Goal: Task Accomplishment & Management: Use online tool/utility

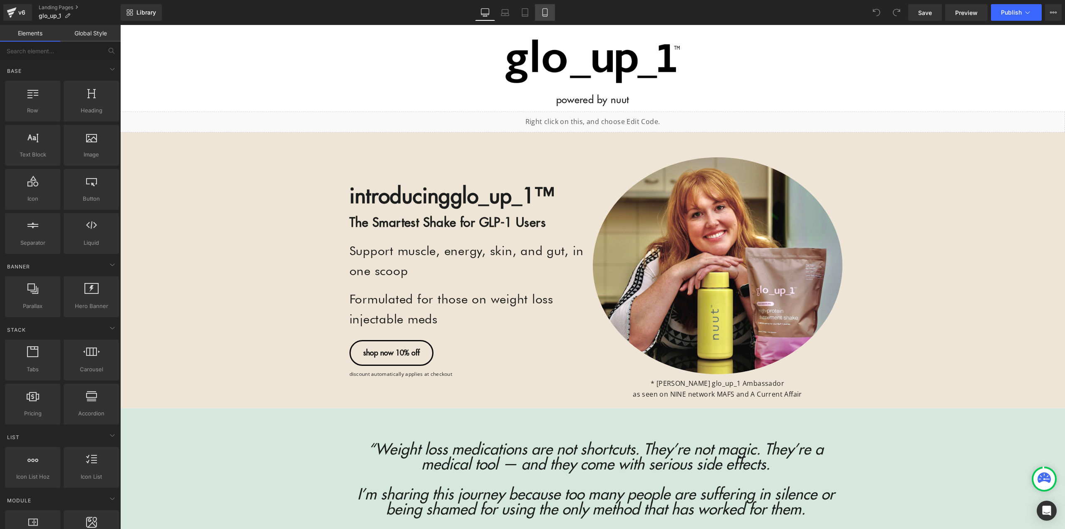
click at [541, 10] on icon at bounding box center [545, 12] width 8 height 8
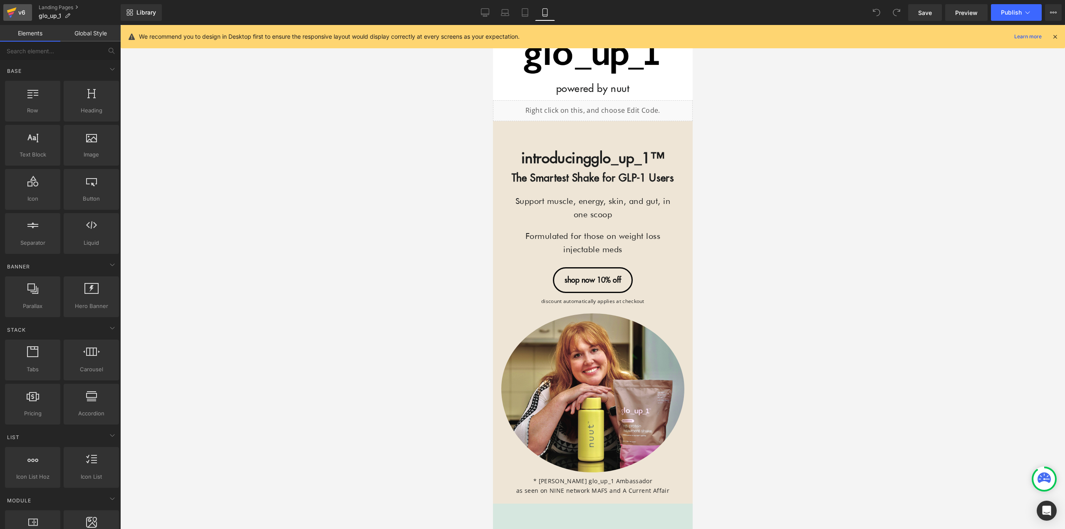
click at [22, 7] on link "v6" at bounding box center [17, 12] width 29 height 17
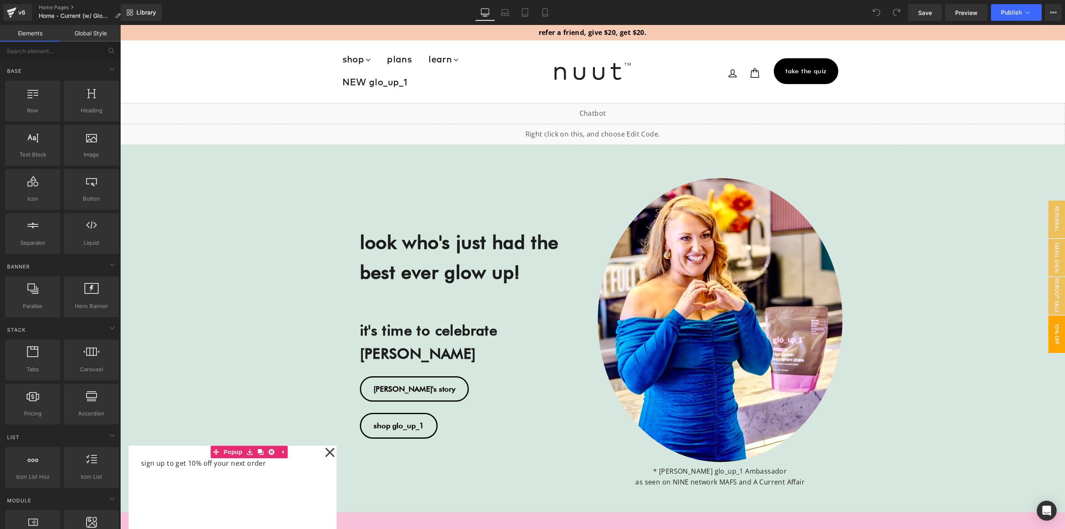
click at [327, 453] on icon at bounding box center [330, 452] width 10 height 208
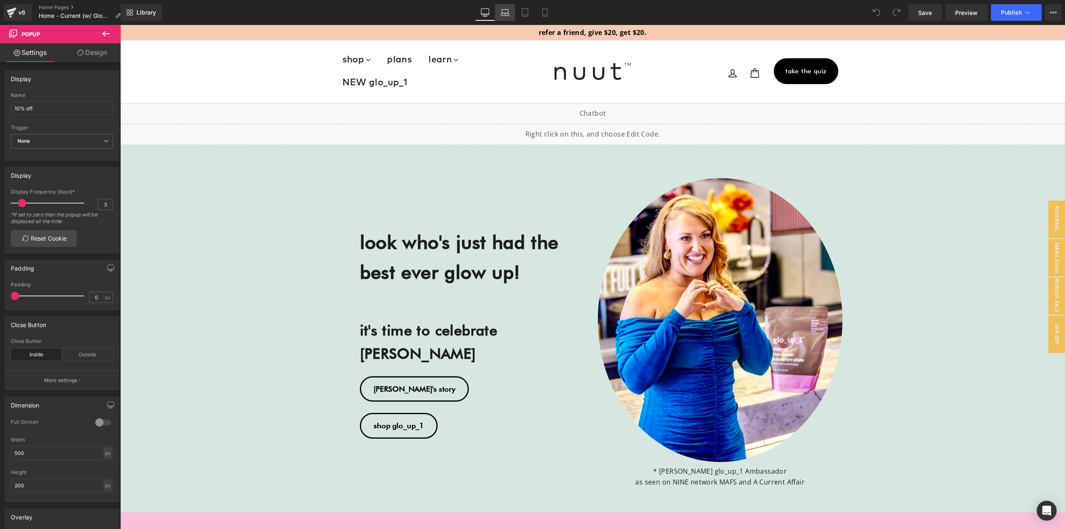
click at [501, 5] on link "Laptop" at bounding box center [505, 12] width 20 height 17
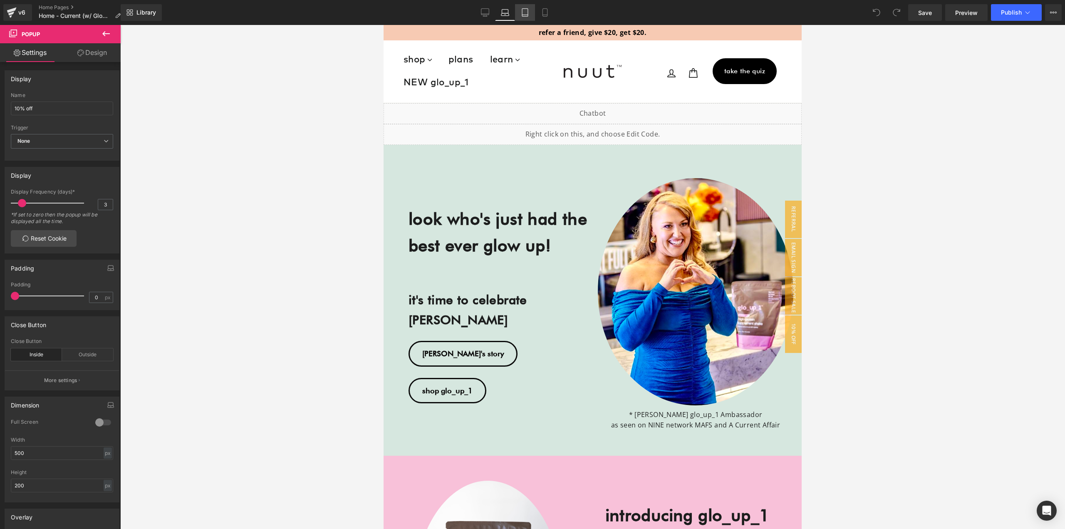
click at [528, 10] on icon at bounding box center [525, 12] width 8 height 8
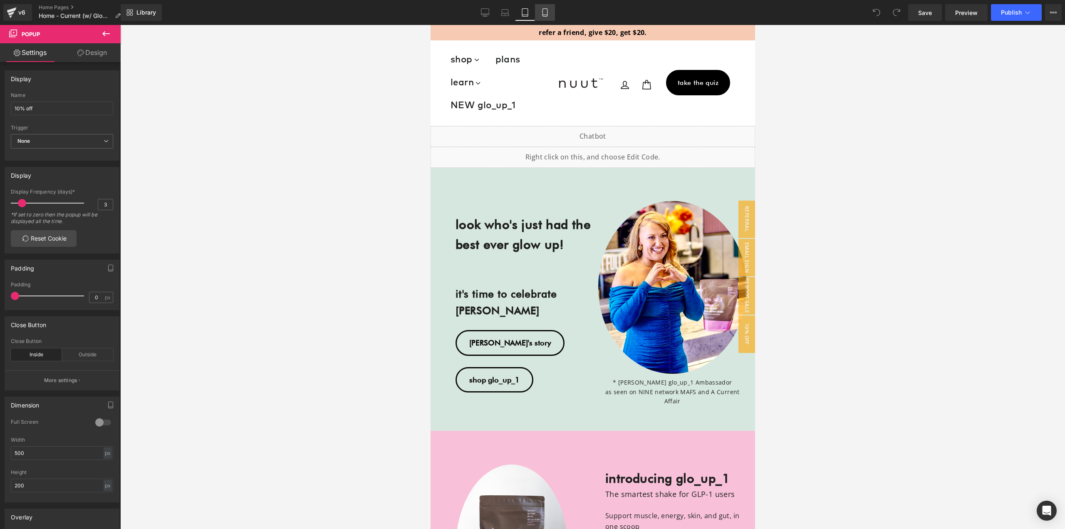
click at [542, 10] on icon at bounding box center [545, 12] width 8 height 8
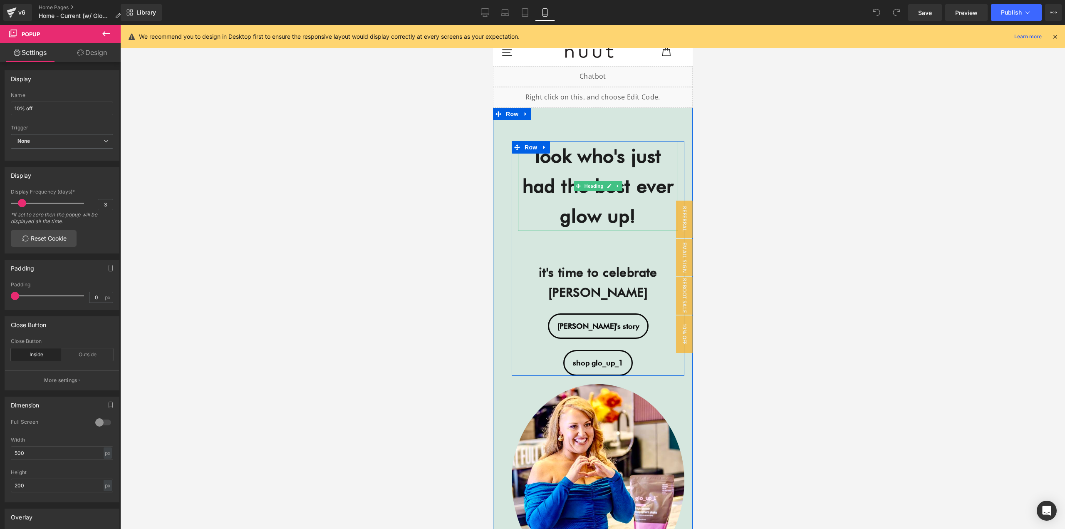
click at [632, 179] on strong "look who's just had the best ever glow up!" at bounding box center [597, 186] width 151 height 82
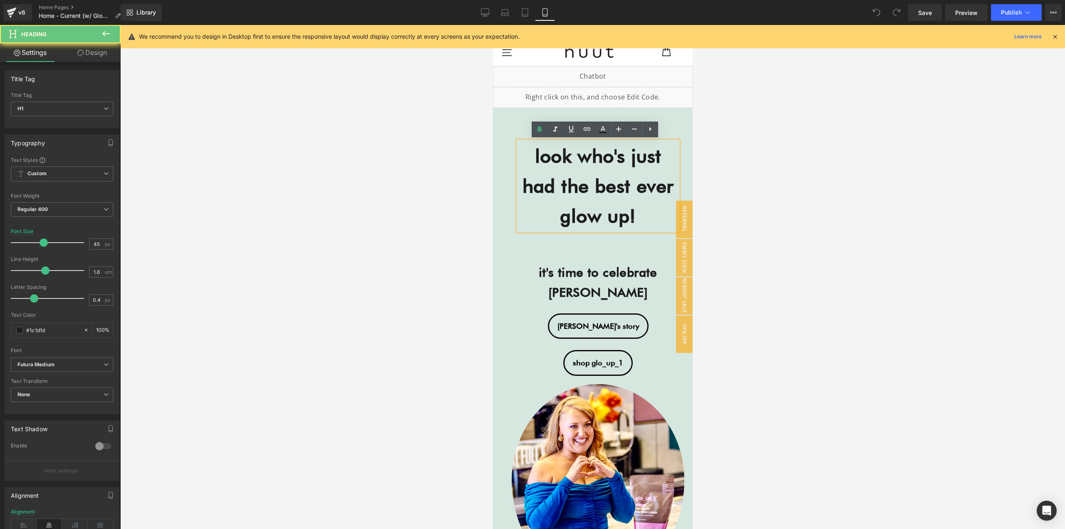
click at [614, 196] on strong "look who's just had the best ever glow up!" at bounding box center [597, 186] width 151 height 82
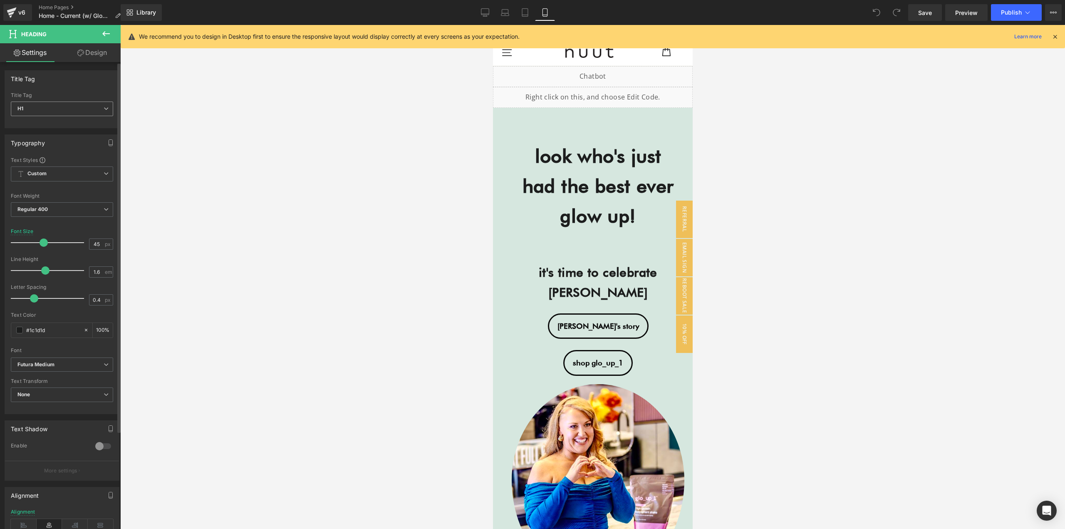
click at [52, 109] on span "H1" at bounding box center [62, 109] width 102 height 15
click at [57, 133] on li "H2" at bounding box center [62, 135] width 103 height 12
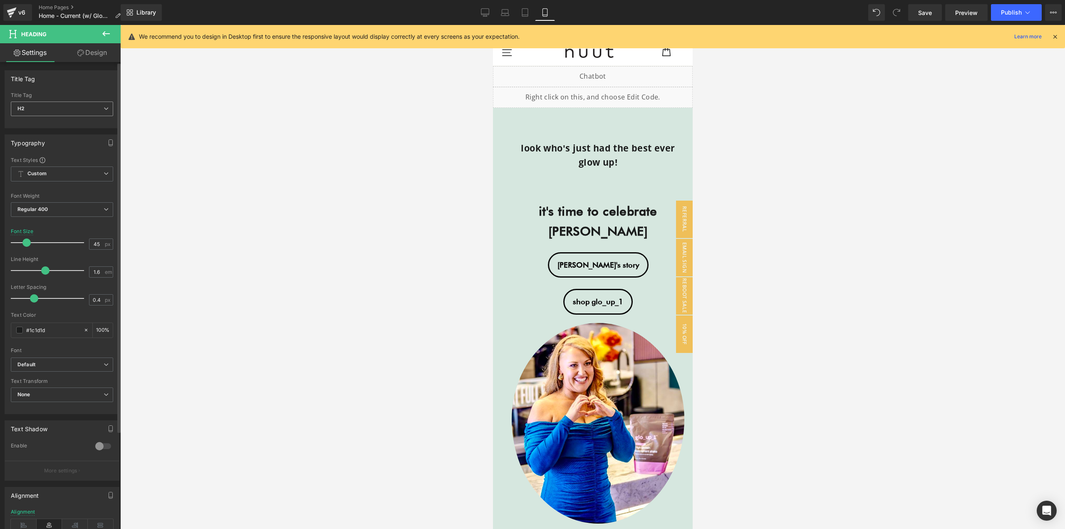
drag, startPoint x: 49, startPoint y: 109, endPoint x: 44, endPoint y: 117, distance: 9.9
click at [48, 109] on span "H2" at bounding box center [62, 109] width 102 height 15
click at [41, 124] on li "H1" at bounding box center [62, 123] width 103 height 12
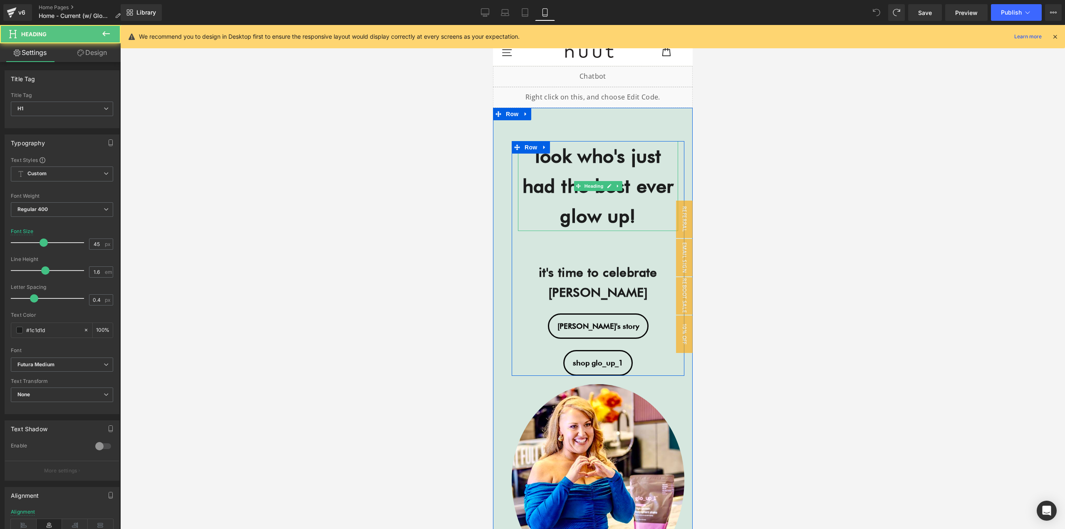
click at [611, 159] on strong "look who's just had the best ever glow up!" at bounding box center [597, 186] width 151 height 82
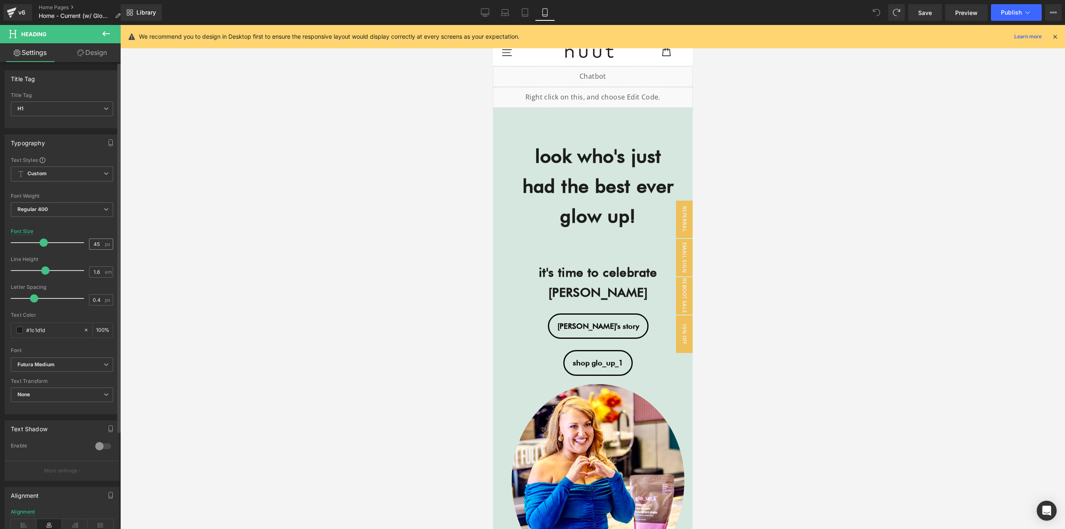
click at [91, 247] on input "45" at bounding box center [96, 244] width 15 height 10
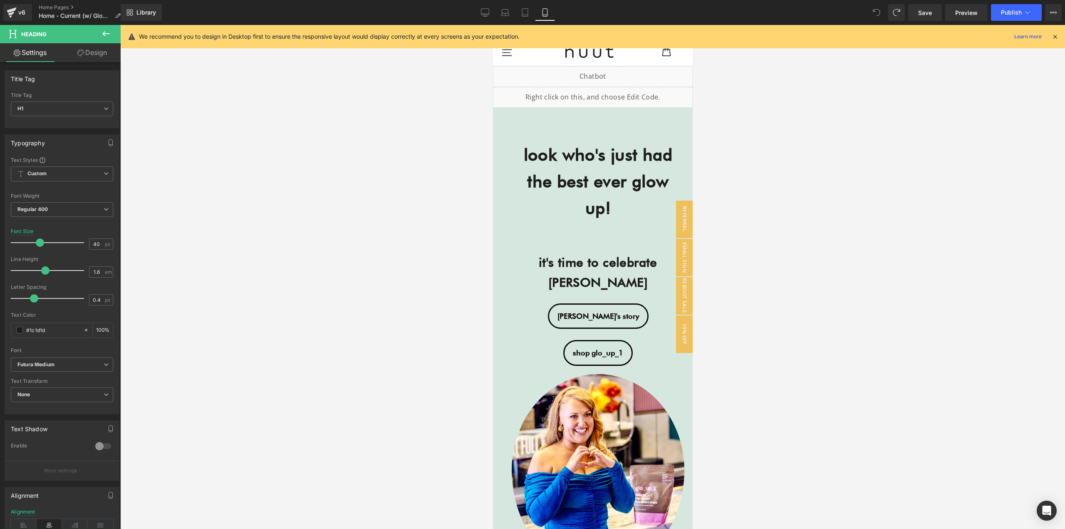
type input "40"
click at [609, 16] on div "Library Mobile Desktop Laptop Tablet Mobile Save Preview Publish Scheduled View…" at bounding box center [593, 12] width 944 height 17
click at [585, 267] on span "Heading" at bounding box center [593, 272] width 22 height 10
click at [99, 242] on input "30" at bounding box center [96, 244] width 15 height 10
click at [88, 57] on link "Design" at bounding box center [92, 52] width 60 height 19
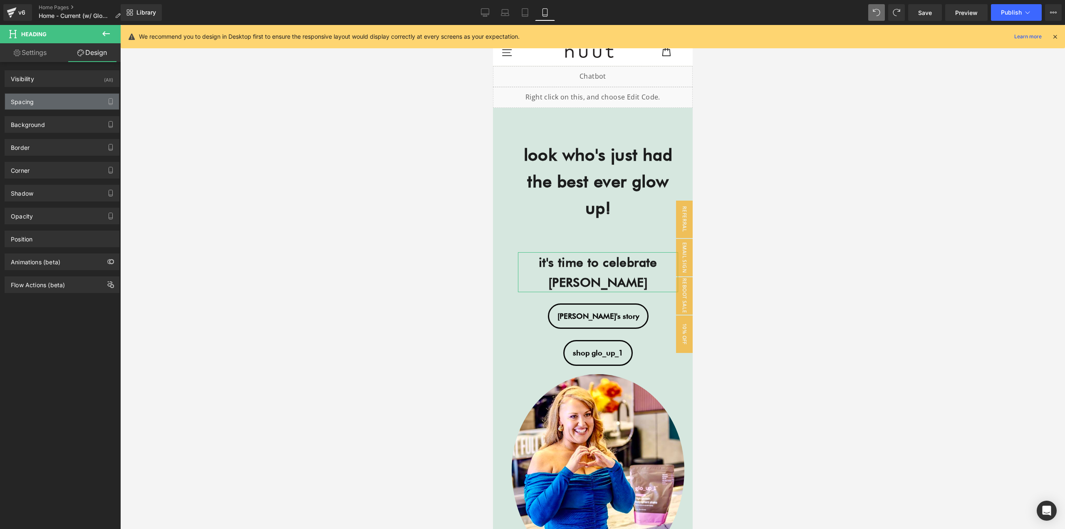
click at [47, 99] on div "Spacing" at bounding box center [62, 102] width 114 height 16
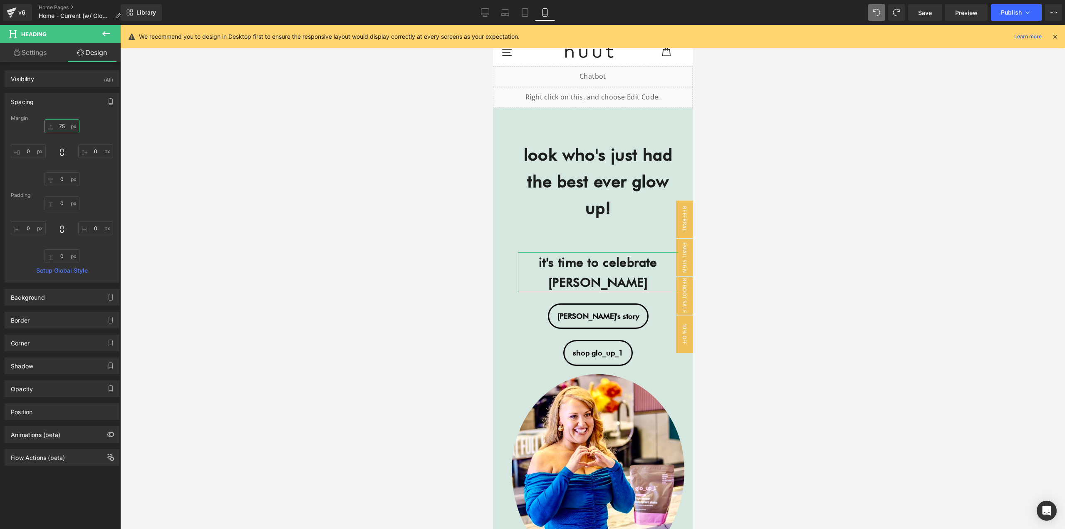
click at [62, 127] on input "75" at bounding box center [62, 126] width 35 height 14
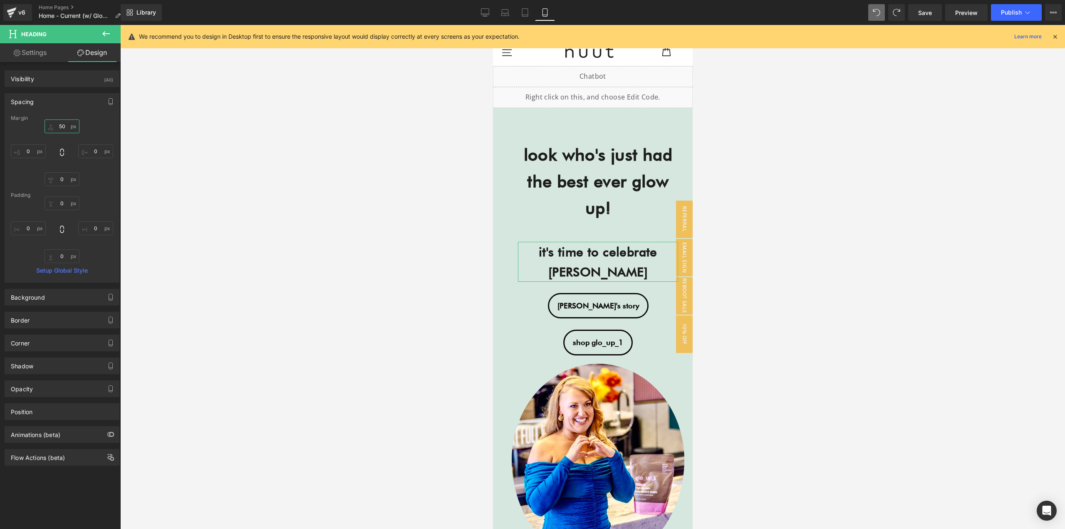
click at [62, 127] on input "50" at bounding box center [62, 126] width 35 height 14
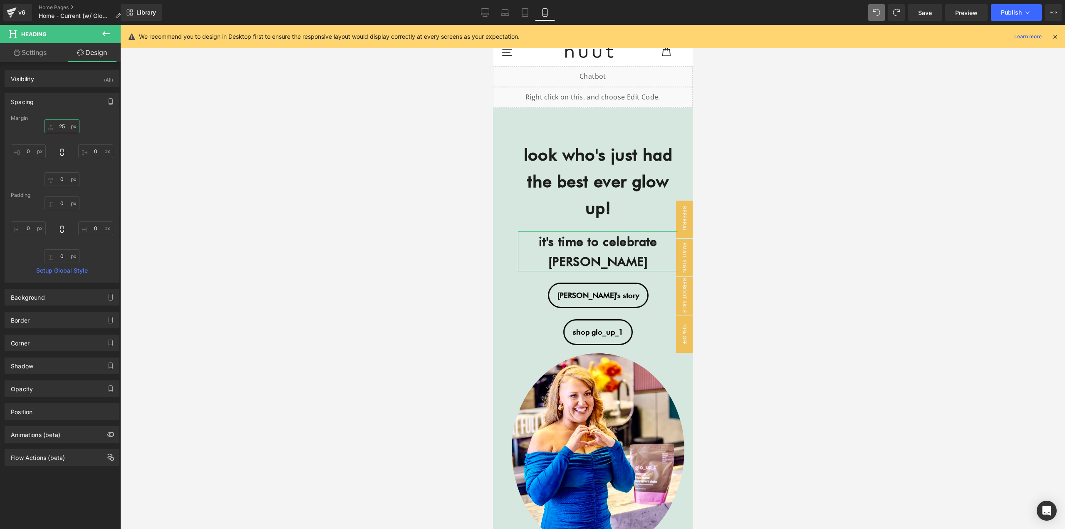
type input "25"
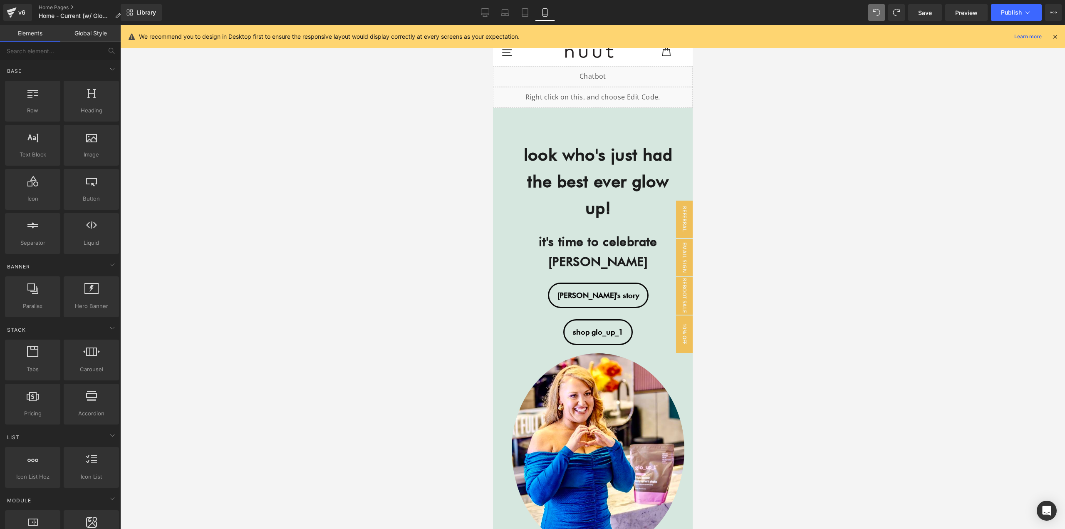
drag, startPoint x: 351, startPoint y: 168, endPoint x: 42, endPoint y: 156, distance: 309.3
click at [351, 168] on div at bounding box center [592, 277] width 945 height 504
click at [613, 184] on link at bounding box center [617, 181] width 9 height 10
click at [624, 191] on h1 "look who's just had the best ever glow up!" at bounding box center [598, 181] width 160 height 80
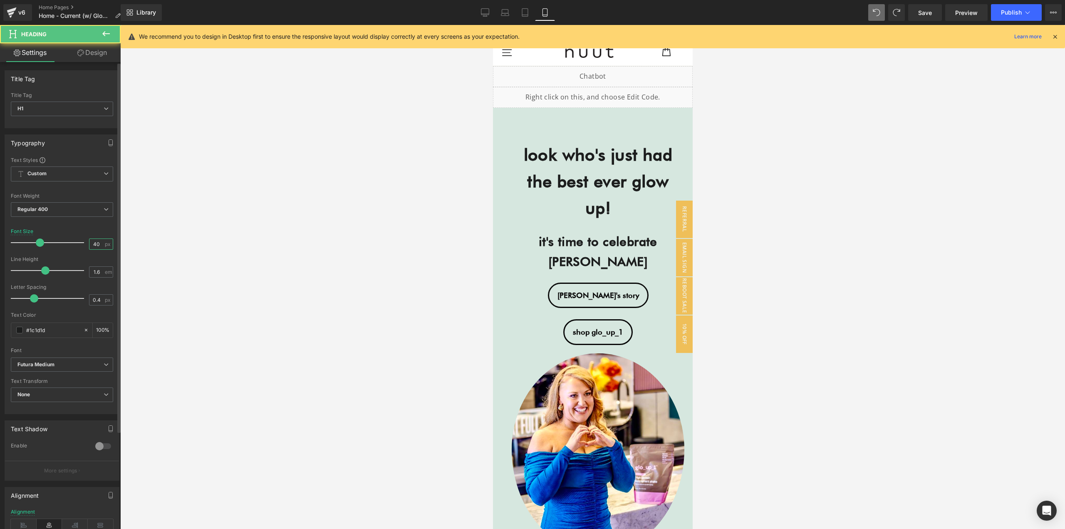
click at [96, 241] on input "40" at bounding box center [96, 244] width 15 height 10
click at [1010, 16] on button "Publish" at bounding box center [1016, 12] width 51 height 17
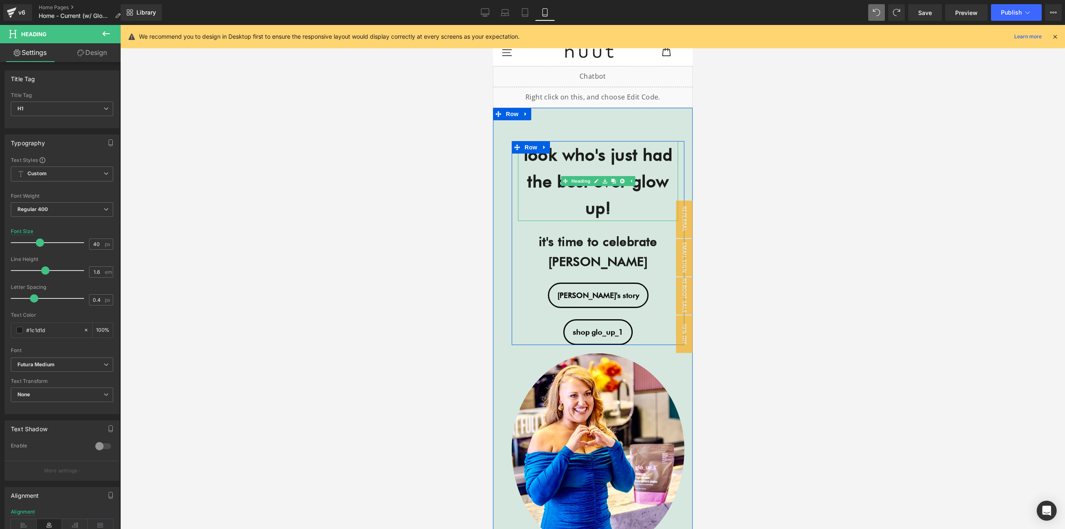
click at [535, 188] on strong "look who's just had the best ever glow up!" at bounding box center [597, 180] width 149 height 73
click at [96, 54] on link "Design" at bounding box center [92, 52] width 60 height 19
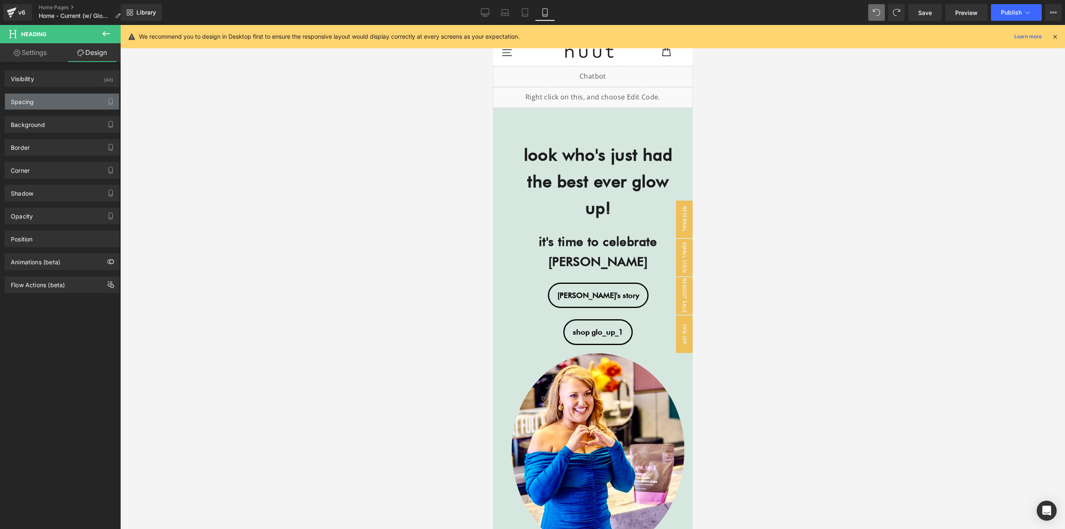
click at [47, 100] on div "Spacing" at bounding box center [62, 102] width 114 height 16
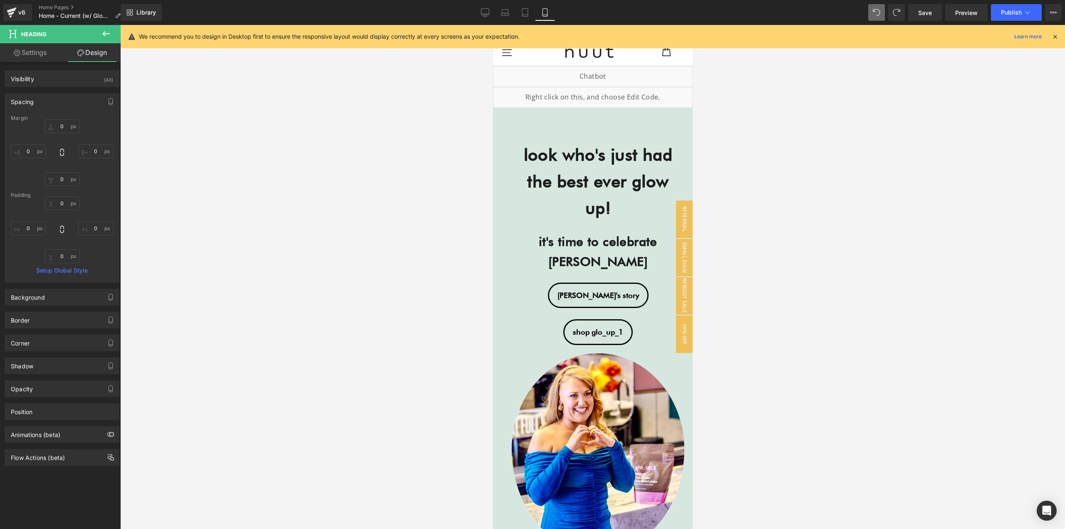
click at [37, 57] on link "Settings" at bounding box center [30, 52] width 60 height 19
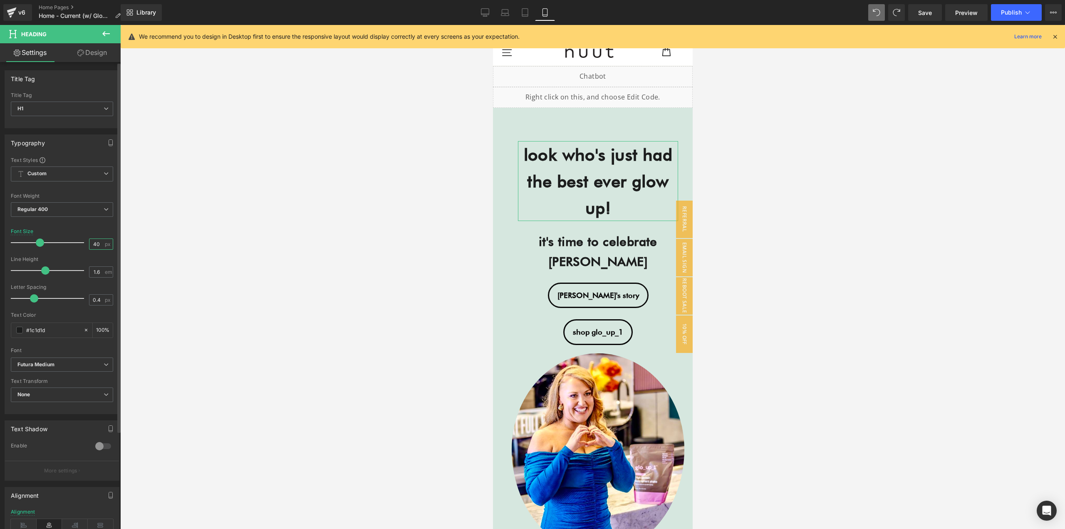
click at [96, 241] on input "40" at bounding box center [96, 244] width 15 height 10
type input "35"
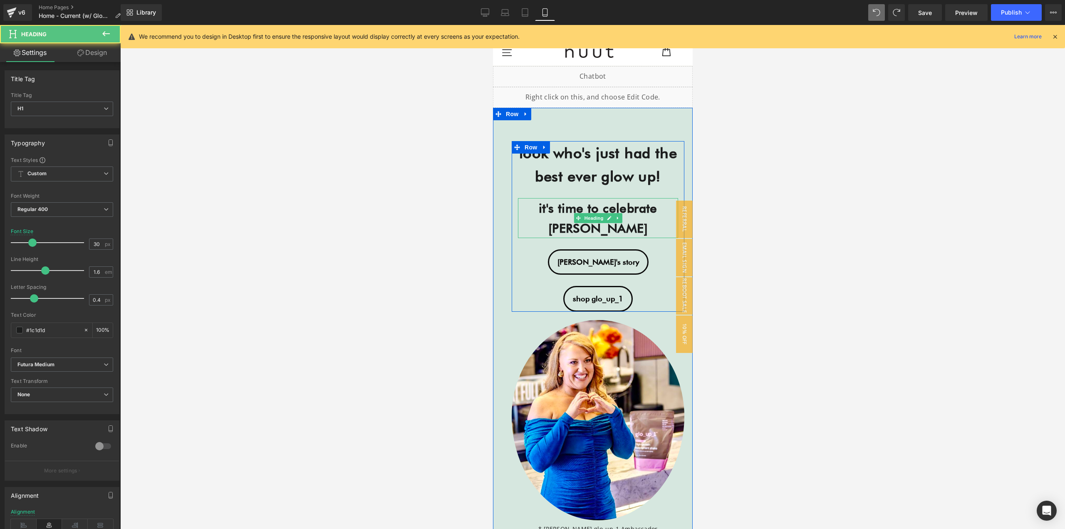
click at [555, 213] on strong "it's time to celebrate katie" at bounding box center [597, 218] width 119 height 35
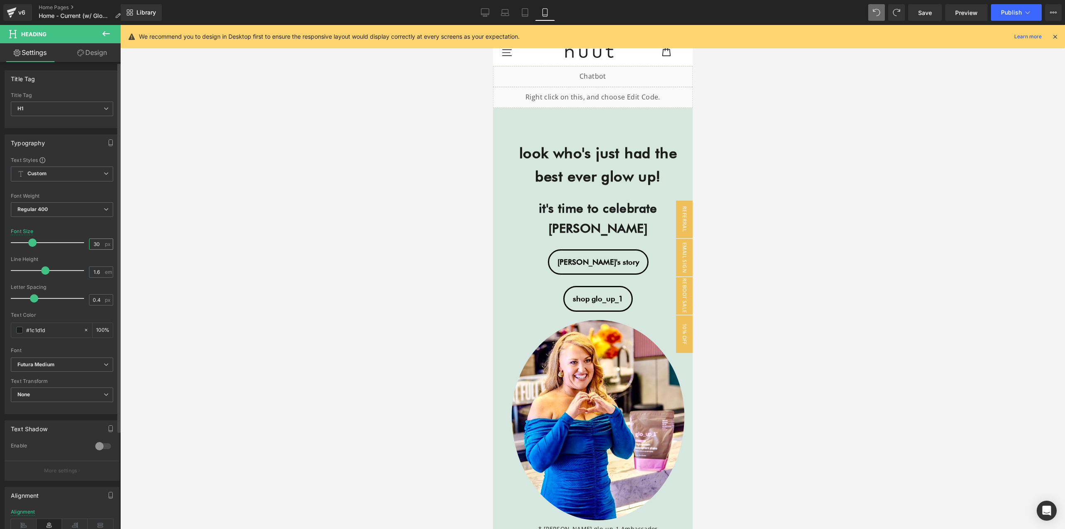
click at [100, 248] on input "30" at bounding box center [96, 244] width 15 height 10
type input "25"
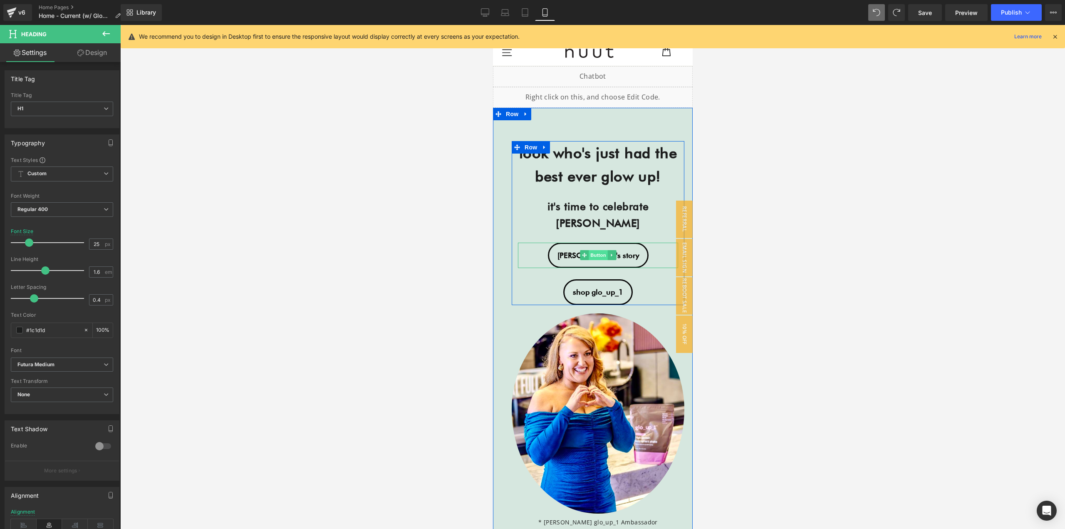
click at [588, 250] on span "Button" at bounding box center [597, 255] width 19 height 10
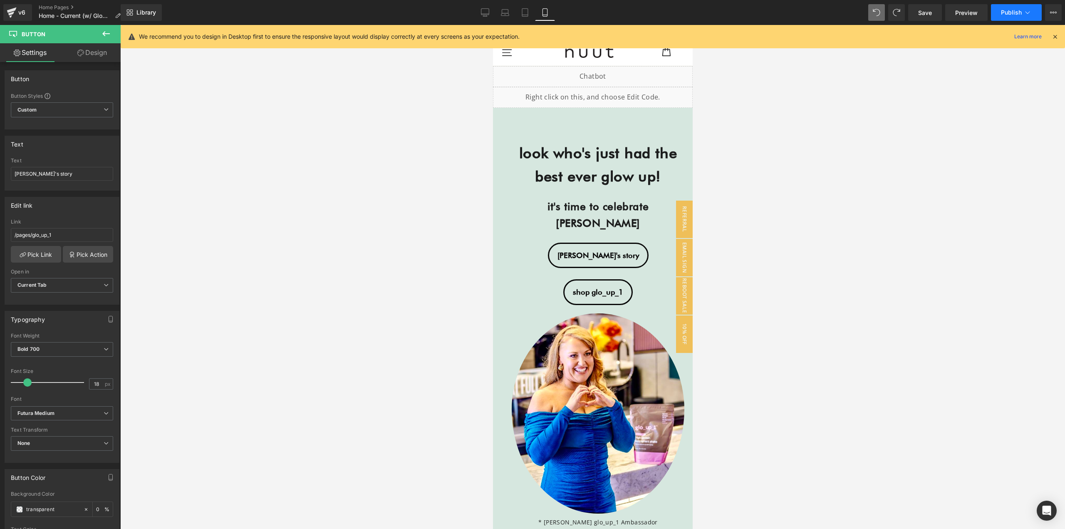
click at [1008, 11] on span "Publish" at bounding box center [1011, 12] width 21 height 7
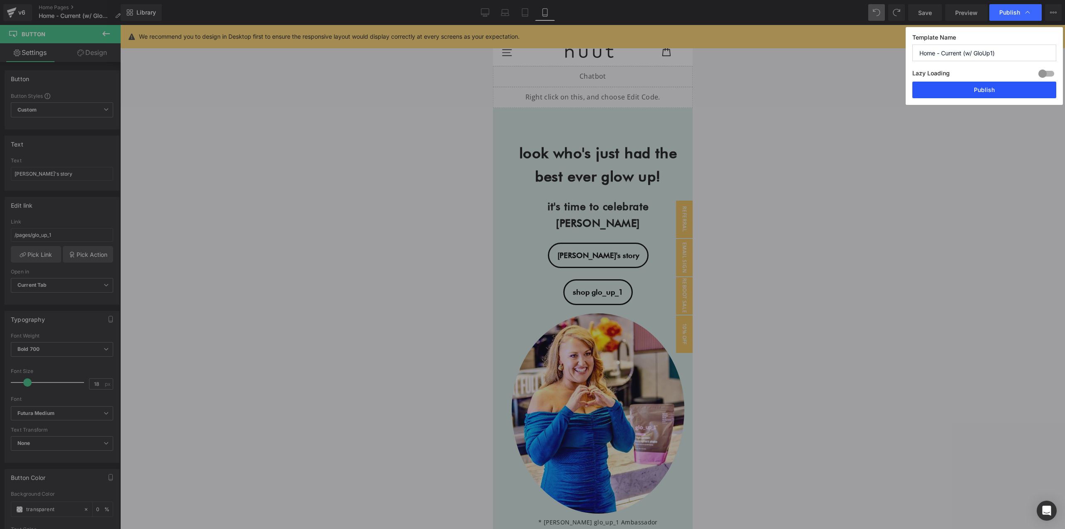
click at [970, 92] on button "Publish" at bounding box center [984, 90] width 144 height 17
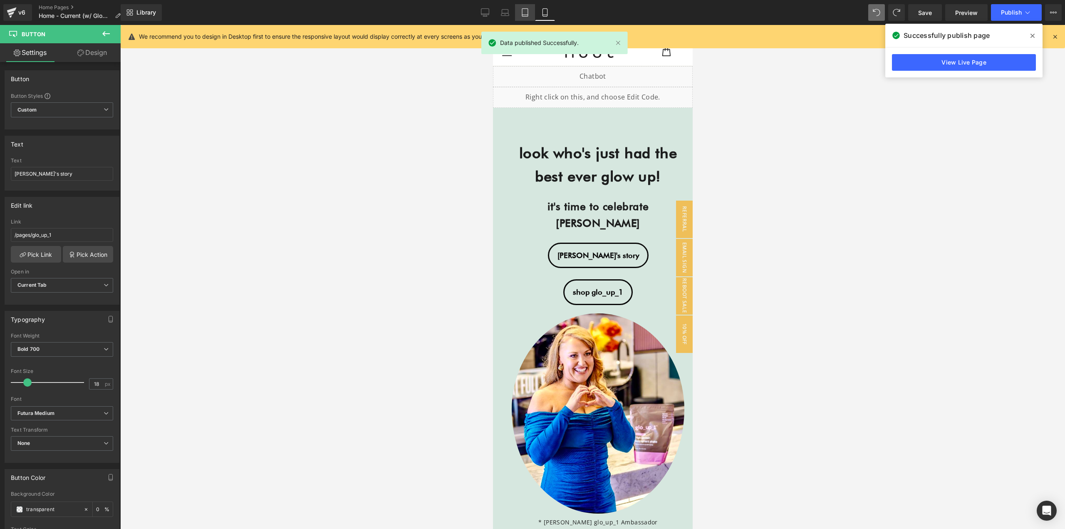
click at [518, 10] on link "Tablet" at bounding box center [525, 12] width 20 height 17
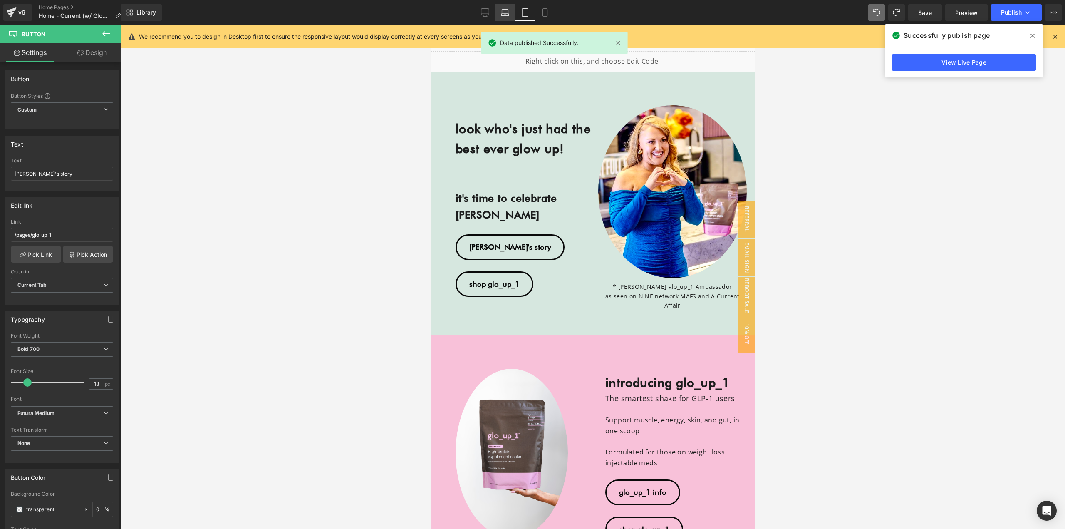
click at [498, 13] on link "Laptop" at bounding box center [505, 12] width 20 height 17
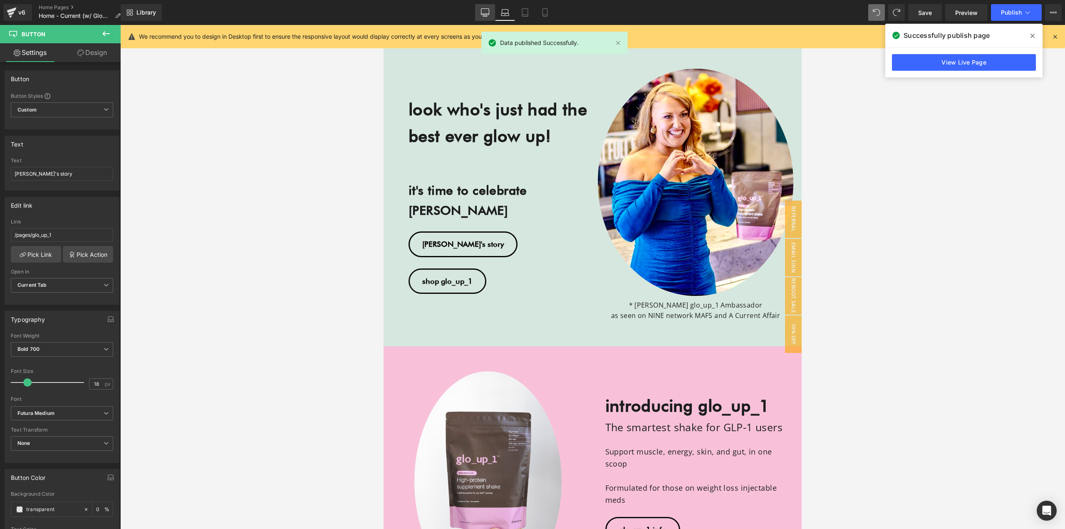
click at [480, 15] on link "Desktop" at bounding box center [485, 12] width 20 height 17
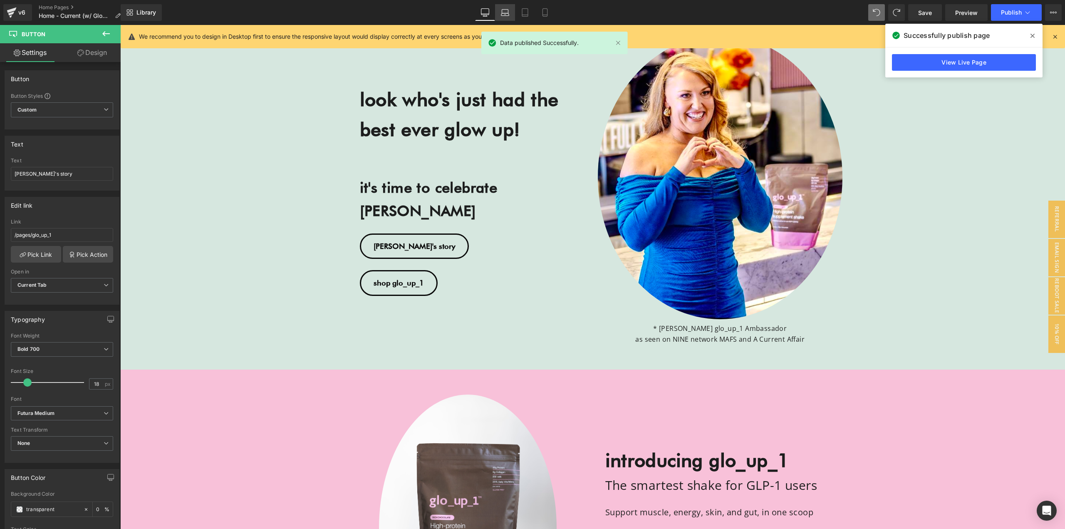
click at [500, 15] on link "Laptop" at bounding box center [505, 12] width 20 height 17
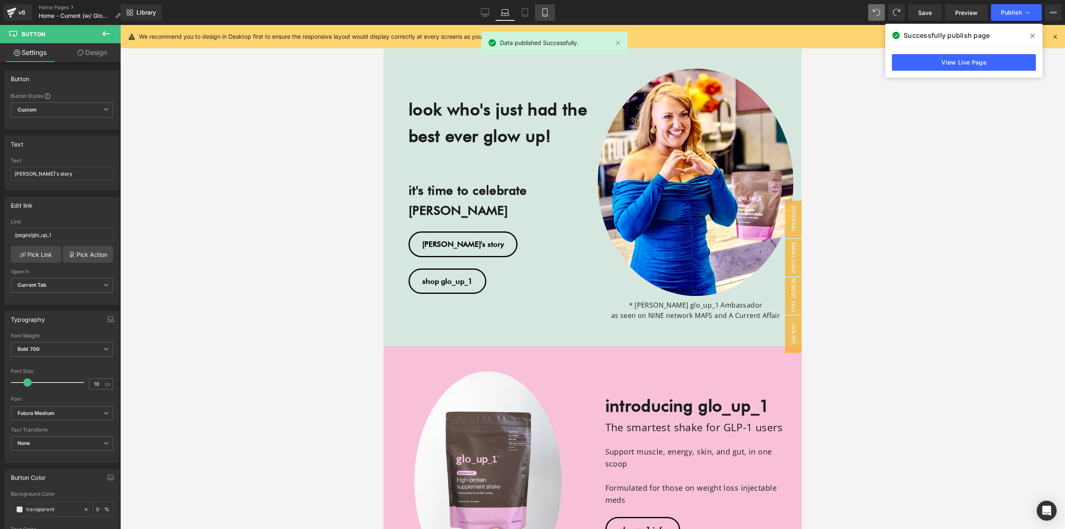
drag, startPoint x: 520, startPoint y: 16, endPoint x: 539, endPoint y: 16, distance: 19.1
click at [520, 16] on link "Tablet" at bounding box center [525, 12] width 20 height 17
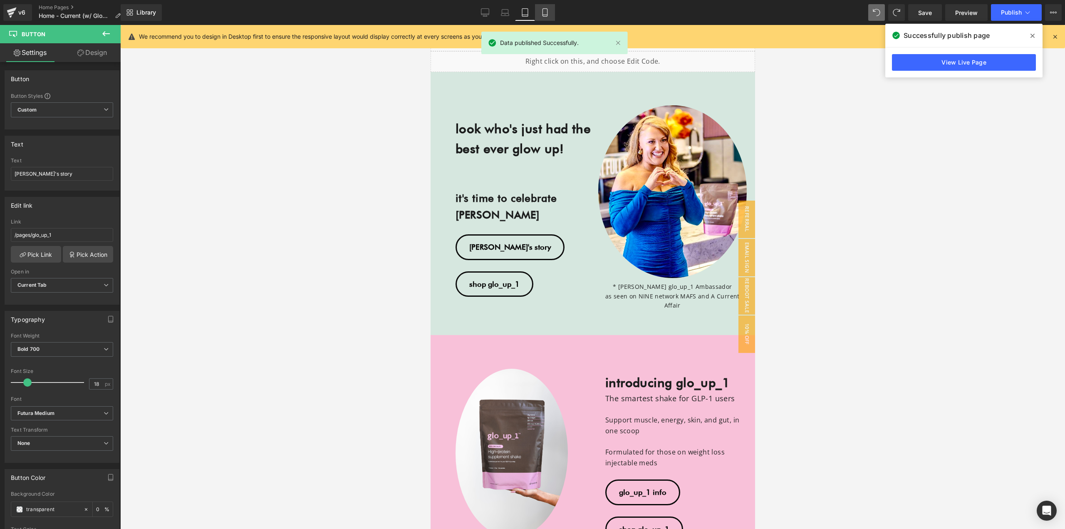
click at [540, 16] on link "Mobile" at bounding box center [545, 12] width 20 height 17
